Goal: Task Accomplishment & Management: Use online tool/utility

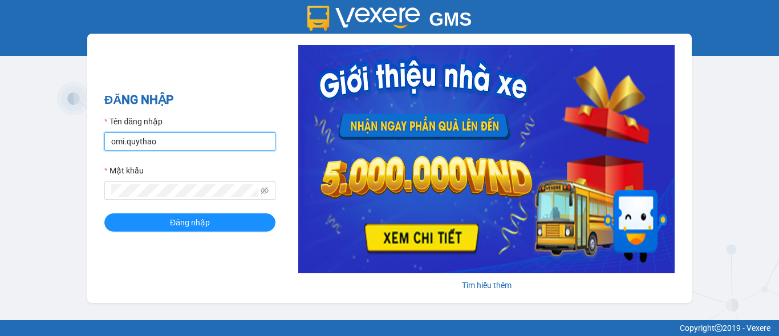
click at [210, 135] on input "omi.quythao" at bounding box center [189, 141] width 171 height 18
drag, startPoint x: 199, startPoint y: 139, endPoint x: 231, endPoint y: 139, distance: 32.5
click at [199, 139] on input "an.quythao" at bounding box center [189, 141] width 171 height 18
type input "camnhung.quythao"
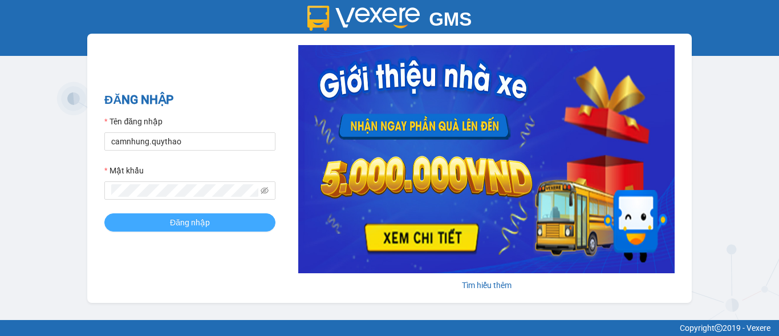
click at [191, 222] on span "Đăng nhập" at bounding box center [190, 222] width 40 height 13
